Goal: Information Seeking & Learning: Learn about a topic

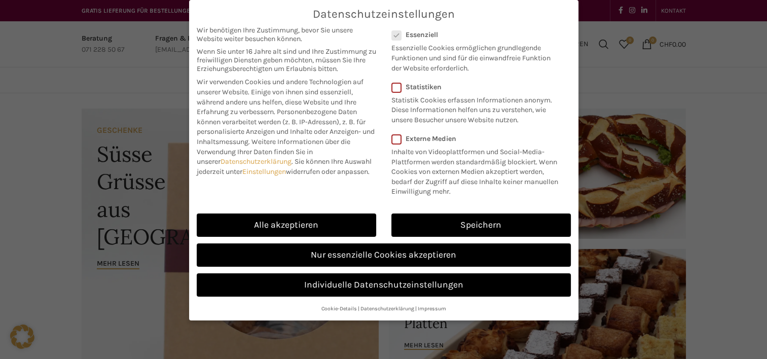
click at [349, 223] on div "Datenschutzeinstellungen Wir benötigen Ihre Zustimmung, bevor Sie unsere Websit…" at bounding box center [383, 160] width 389 height 320
click at [294, 228] on div "Datenschutzeinstellungen Wir benötigen Ihre Zustimmung, bevor Sie unsere Websit…" at bounding box center [383, 160] width 389 height 320
click at [293, 225] on div "Datenschutzeinstellungen Wir benötigen Ihre Zustimmung, bevor Sie unsere Websit…" at bounding box center [383, 160] width 389 height 320
click at [352, 251] on div "Datenschutzeinstellungen Wir benötigen Ihre Zustimmung, bevor Sie unsere Websit…" at bounding box center [383, 160] width 389 height 320
click at [353, 248] on div "Datenschutzeinstellungen Wir benötigen Ihre Zustimmung, bevor Sie unsere Websit…" at bounding box center [383, 160] width 389 height 320
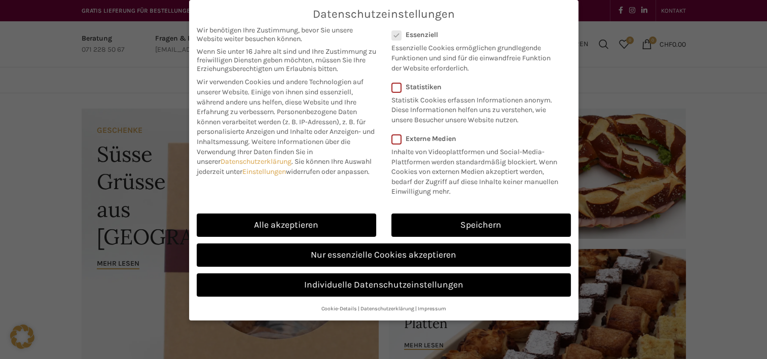
click at [345, 42] on div "Datenschutzeinstellungen Wir benötigen Ihre Zustimmung, bevor Sie unsere Websit…" at bounding box center [383, 160] width 389 height 320
click at [352, 44] on div "Datenschutzeinstellungen Wir benötigen Ihre Zustimmung, bevor Sie unsere Websit…" at bounding box center [383, 160] width 389 height 320
drag, startPoint x: 352, startPoint y: 44, endPoint x: 637, endPoint y: 62, distance: 285.6
click at [636, 62] on div "Datenschutzeinstellungen Wir benötigen Ihre Zustimmung, bevor Sie unsere Websit…" at bounding box center [383, 179] width 767 height 359
click at [636, 61] on div "Datenschutzeinstellungen Wir benötigen Ihre Zustimmung, bevor Sie unsere Websit…" at bounding box center [383, 179] width 767 height 359
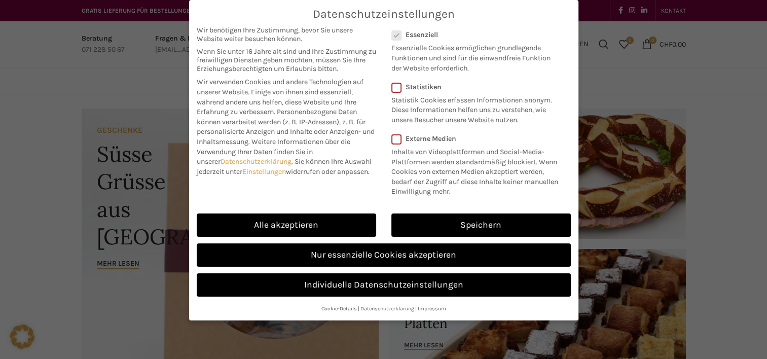
click at [633, 61] on div "Datenschutzeinstellungen Wir benötigen Ihre Zustimmung, bevor Sie unsere Websit…" at bounding box center [383, 179] width 767 height 359
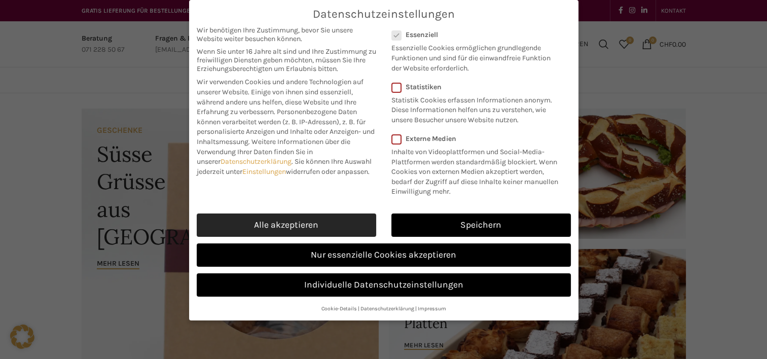
click at [298, 217] on link "Alle akzeptieren" at bounding box center [287, 224] width 180 height 23
checkbox input "true"
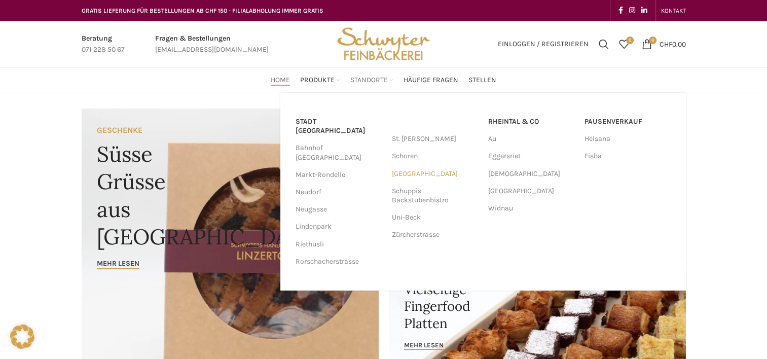
click at [400, 173] on link "[GEOGRAPHIC_DATA]" at bounding box center [435, 173] width 86 height 17
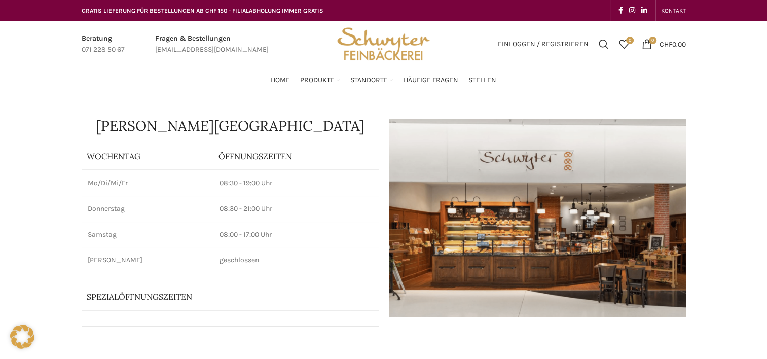
click at [361, 53] on img "Site logo" at bounding box center [383, 44] width 99 height 46
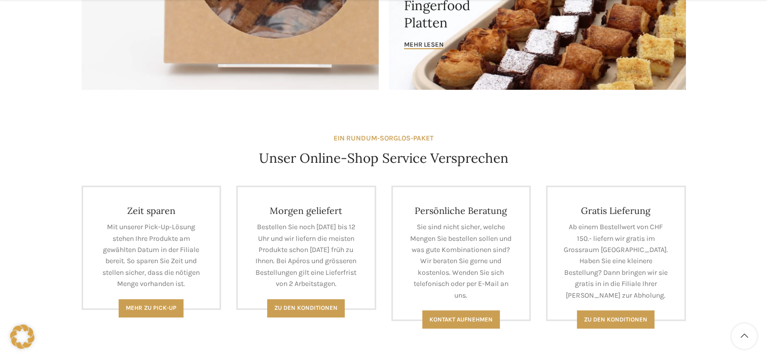
scroll to position [355, 0]
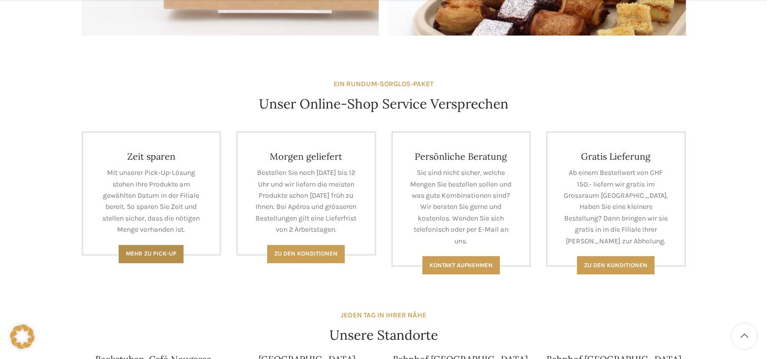
click at [138, 253] on span "Mehr zu Pick-Up" at bounding box center [151, 253] width 51 height 7
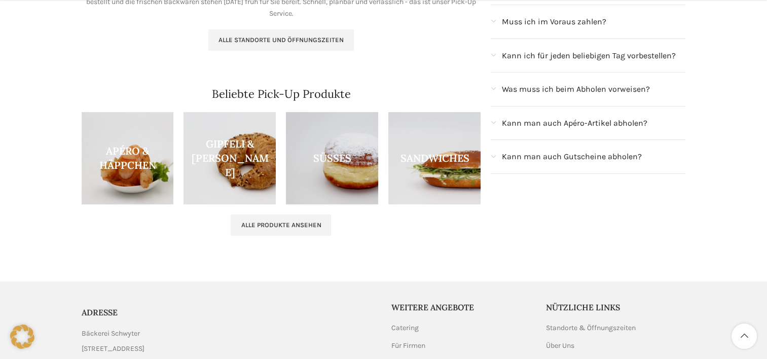
scroll to position [304, 0]
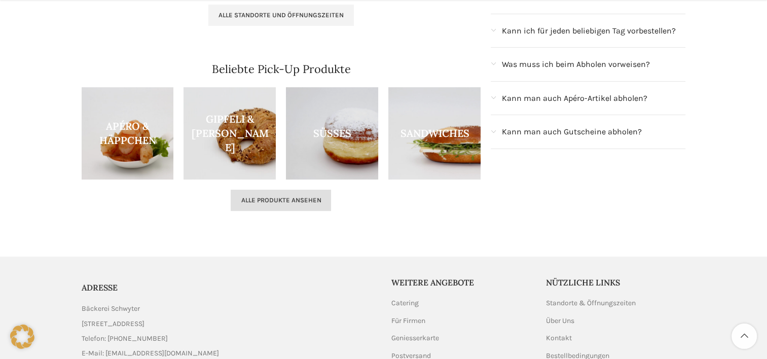
click at [260, 209] on link "Alle Produkte ansehen" at bounding box center [281, 200] width 100 height 21
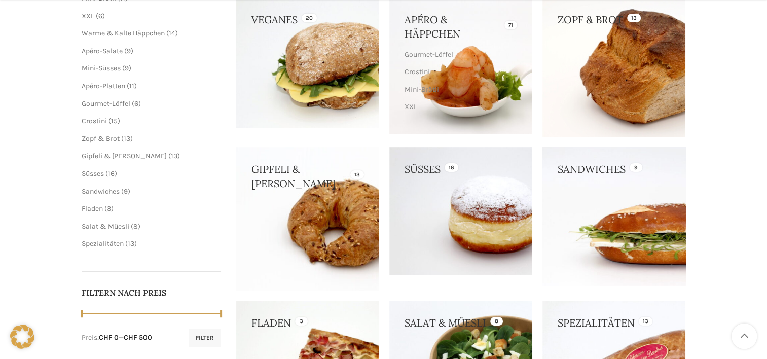
scroll to position [203, 0]
click at [577, 216] on link at bounding box center [614, 216] width 143 height 138
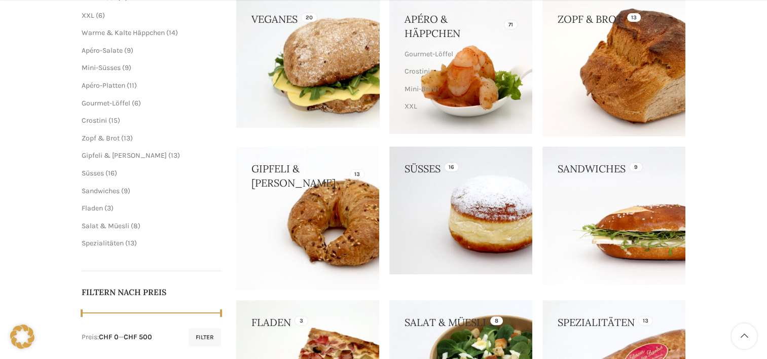
click at [319, 88] on link at bounding box center [307, 62] width 143 height 130
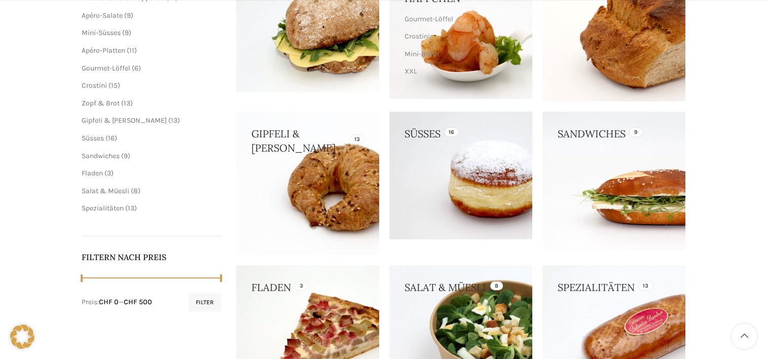
scroll to position [304, 0]
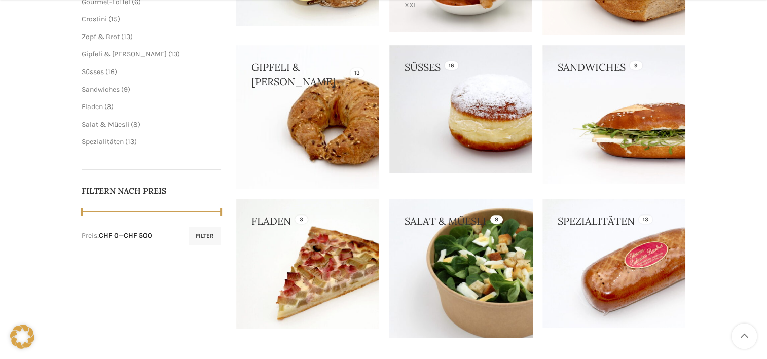
click at [412, 260] on link at bounding box center [460, 268] width 143 height 138
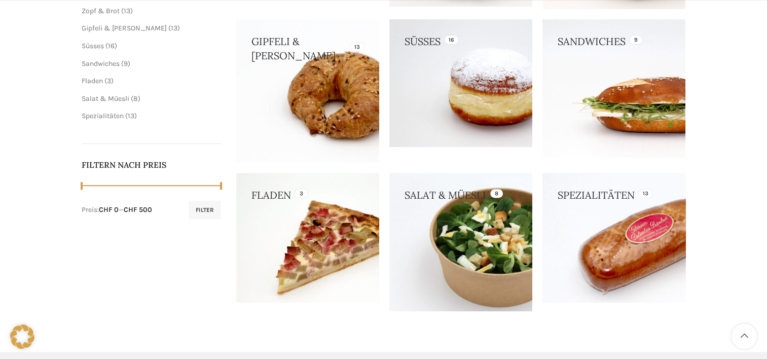
scroll to position [355, 0]
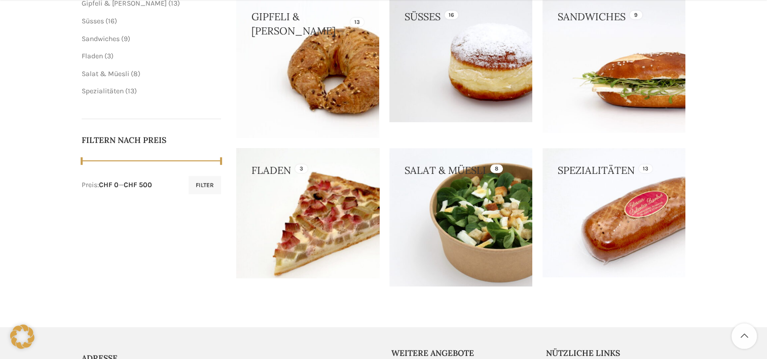
click at [323, 203] on link at bounding box center [307, 213] width 143 height 130
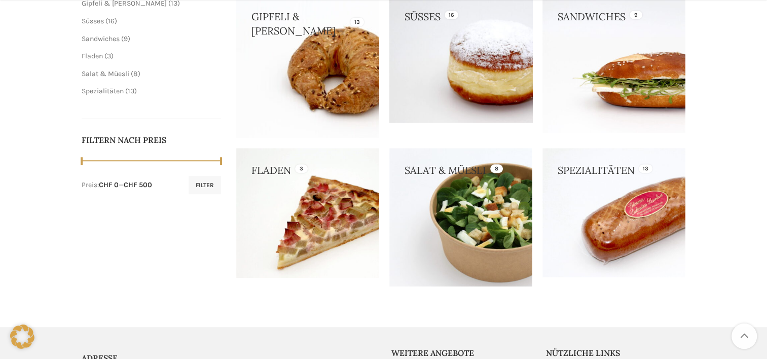
click at [485, 75] on link at bounding box center [460, 58] width 143 height 128
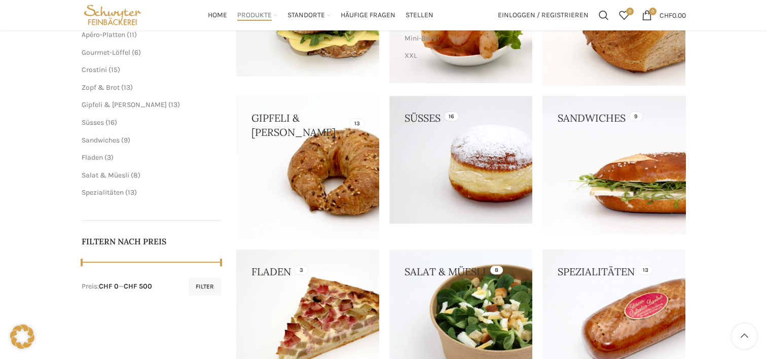
scroll to position [203, 0]
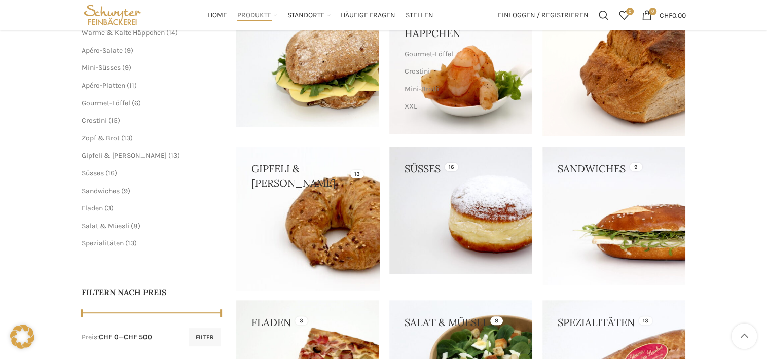
click at [276, 186] on link at bounding box center [307, 218] width 143 height 143
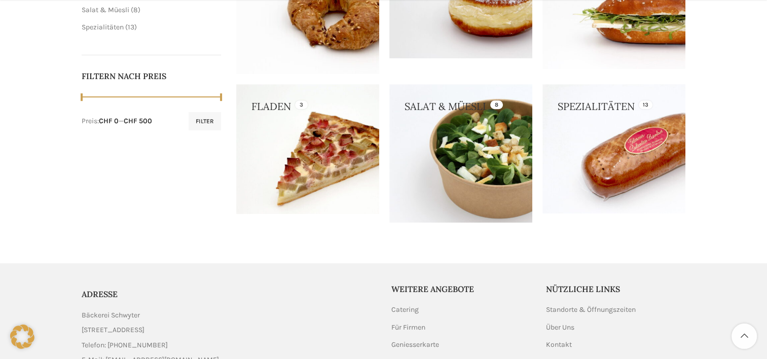
scroll to position [456, 0]
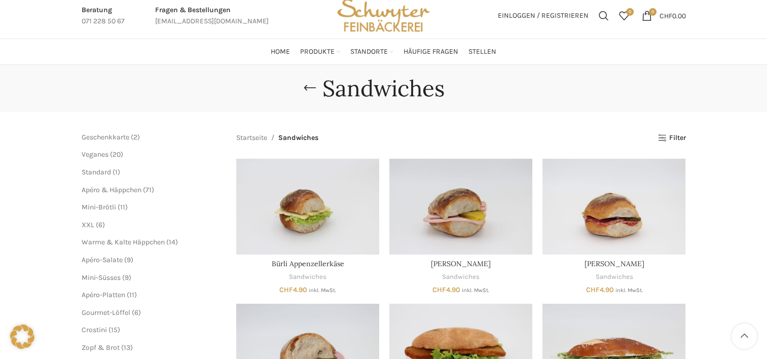
scroll to position [79, 0]
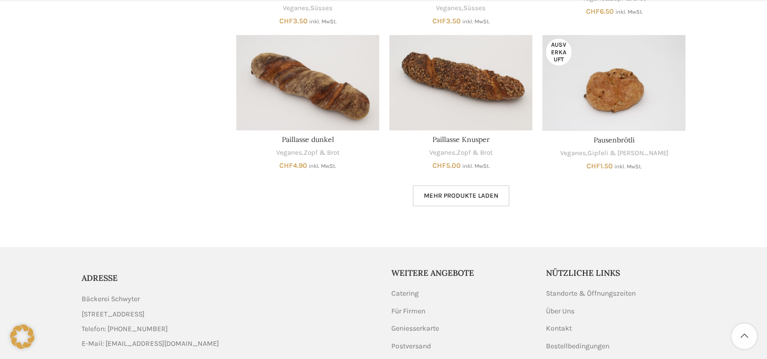
scroll to position [659, 0]
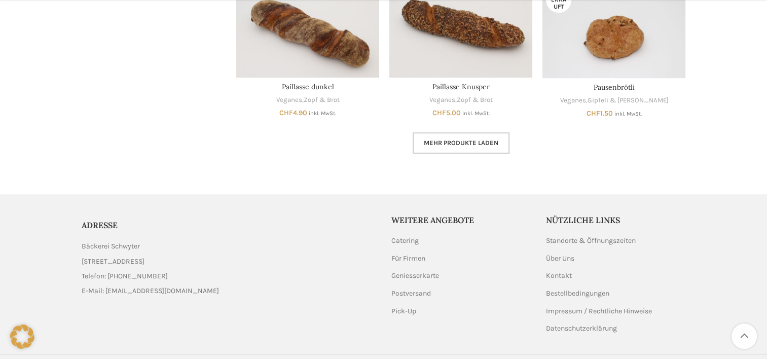
click at [464, 139] on span "Mehr Produkte laden" at bounding box center [461, 143] width 75 height 8
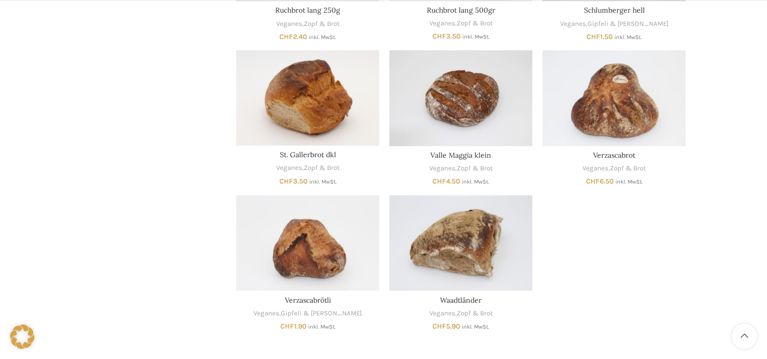
scroll to position [1014, 0]
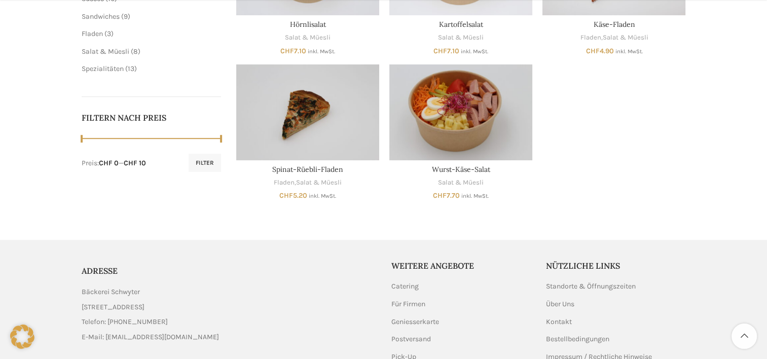
scroll to position [456, 0]
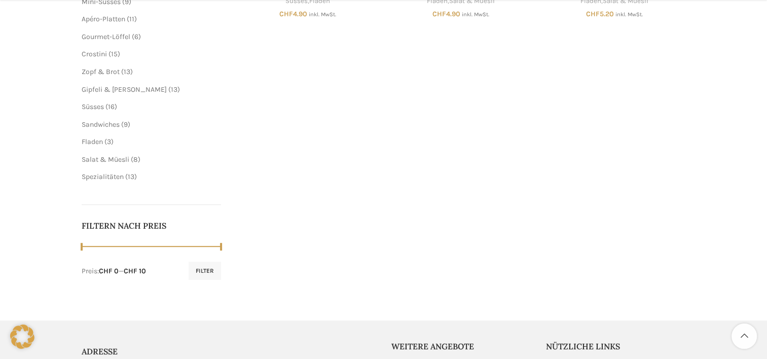
scroll to position [304, 0]
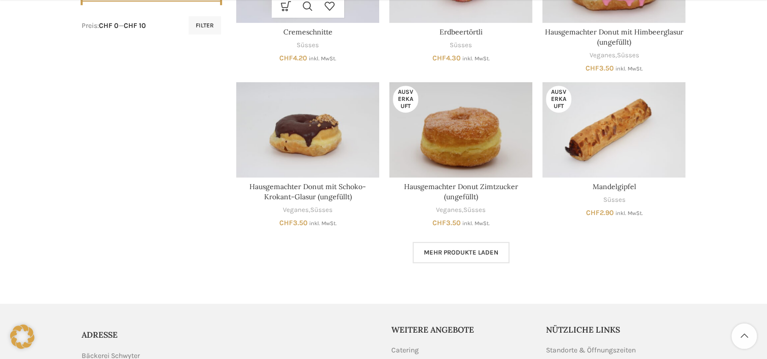
scroll to position [558, 0]
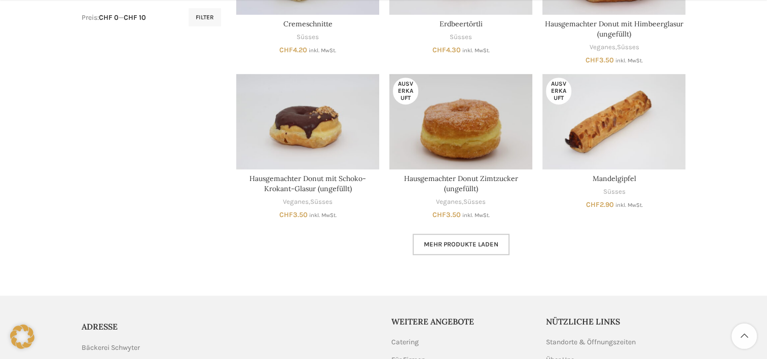
click at [457, 248] on link "Mehr Produkte laden" at bounding box center [461, 244] width 97 height 21
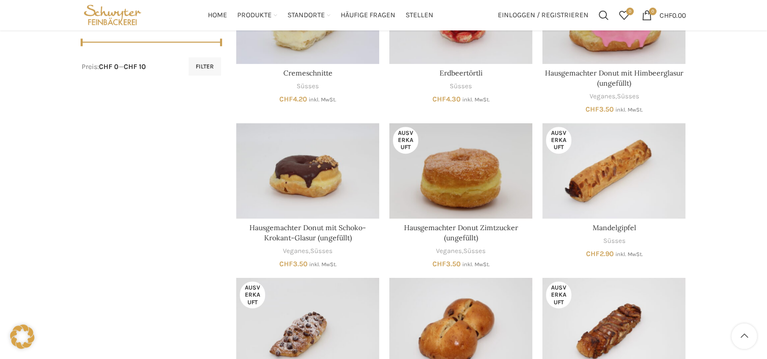
scroll to position [507, 0]
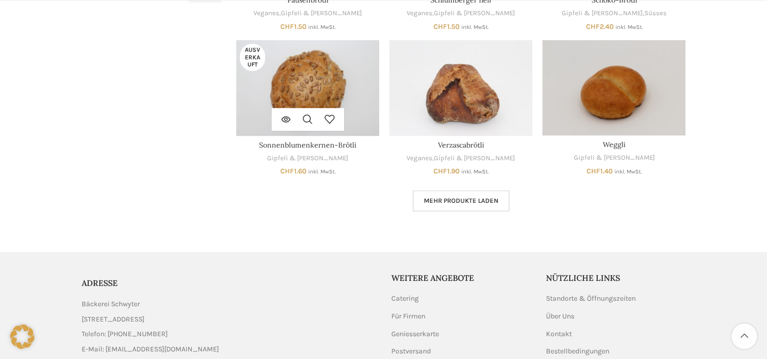
scroll to position [659, 0]
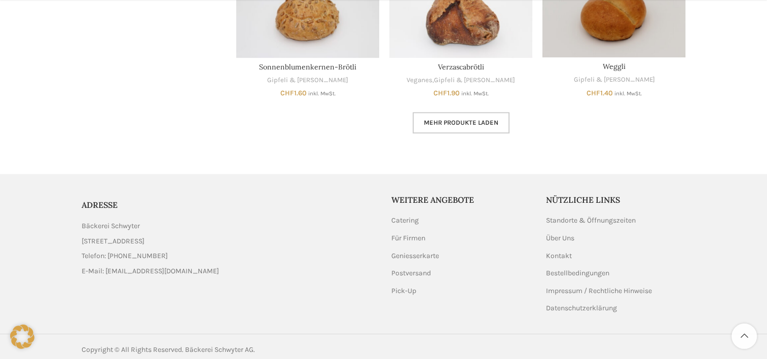
click at [473, 122] on span "Mehr Produkte laden" at bounding box center [461, 123] width 75 height 8
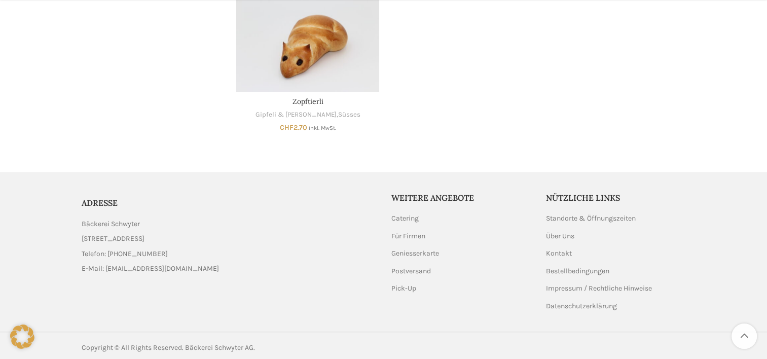
scroll to position [774, 0]
